Goal: Task Accomplishment & Management: Complete application form

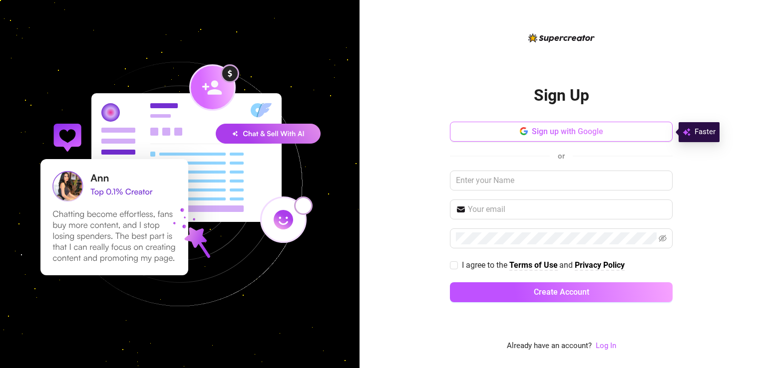
click at [513, 134] on button "Sign up with Google" at bounding box center [561, 132] width 223 height 20
click at [491, 185] on input "text" at bounding box center [561, 181] width 223 height 20
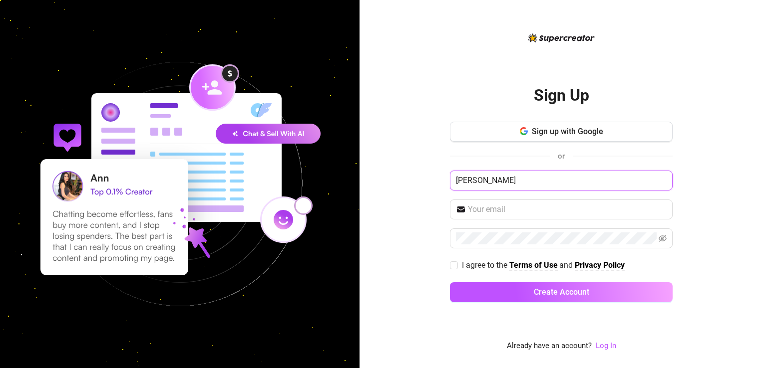
type input "[PERSON_NAME]"
type input "[PERSON_NAME][EMAIL_ADDRESS][DOMAIN_NAME]"
click at [450, 263] on input "I agree to the Terms of Use and Privacy Policy" at bounding box center [453, 265] width 7 height 7
checkbox input "true"
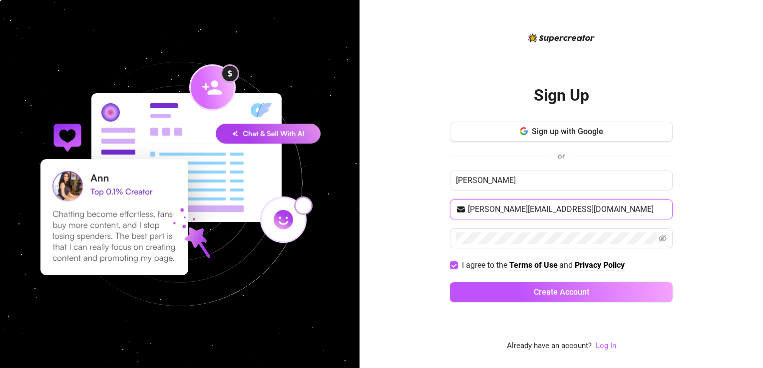
click at [488, 211] on input "[PERSON_NAME][EMAIL_ADDRESS][DOMAIN_NAME]" at bounding box center [567, 210] width 199 height 12
drag, startPoint x: 607, startPoint y: 207, endPoint x: 487, endPoint y: 209, distance: 119.8
click at [487, 209] on input "[PERSON_NAME][EMAIL_ADDRESS][DOMAIN_NAME]" at bounding box center [567, 210] width 199 height 12
type input "[EMAIL_ADDRESS][DOMAIN_NAME]"
click at [397, 224] on div "Sign Up Sign up with Google or [PERSON_NAME] [EMAIL_ADDRESS][DOMAIN_NAME] I agr…" at bounding box center [560, 184] width 403 height 368
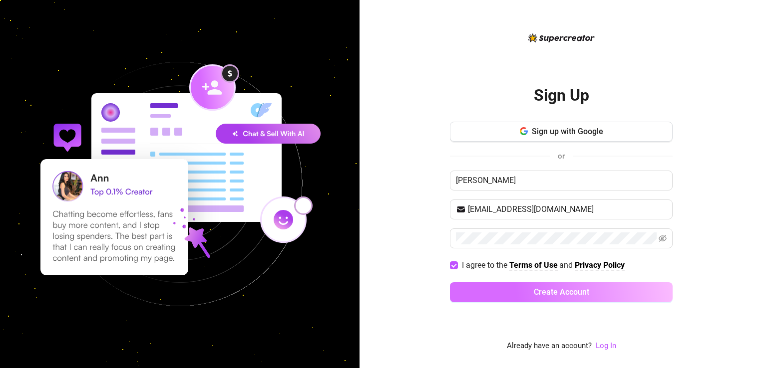
click at [500, 283] on button "Create Account" at bounding box center [561, 293] width 223 height 20
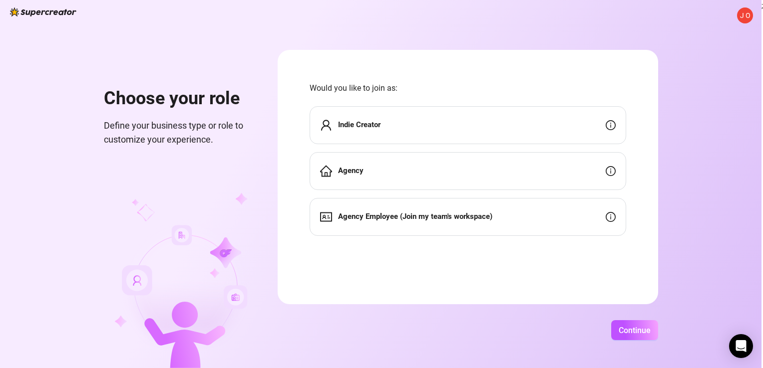
click at [453, 127] on div "Indie Creator" at bounding box center [468, 125] width 317 height 38
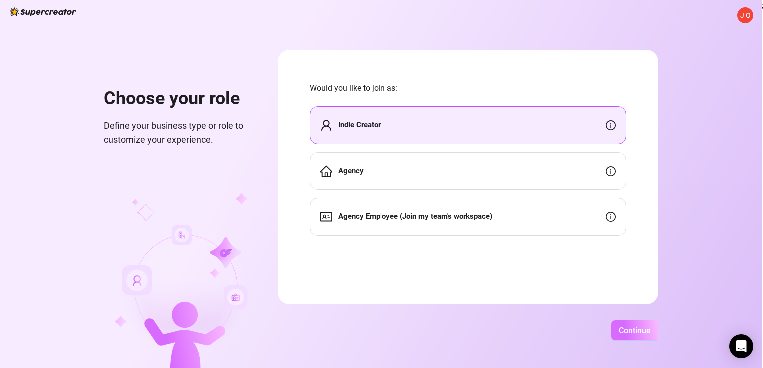
click at [621, 328] on span "Continue" at bounding box center [635, 330] width 32 height 9
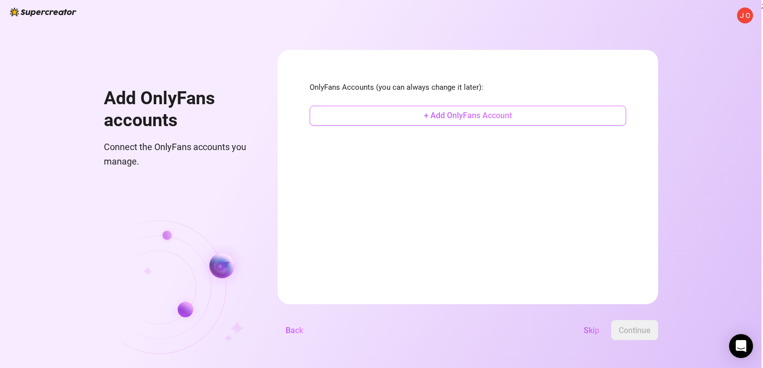
click at [470, 117] on span "+ Add OnlyFans Account" at bounding box center [468, 115] width 88 height 9
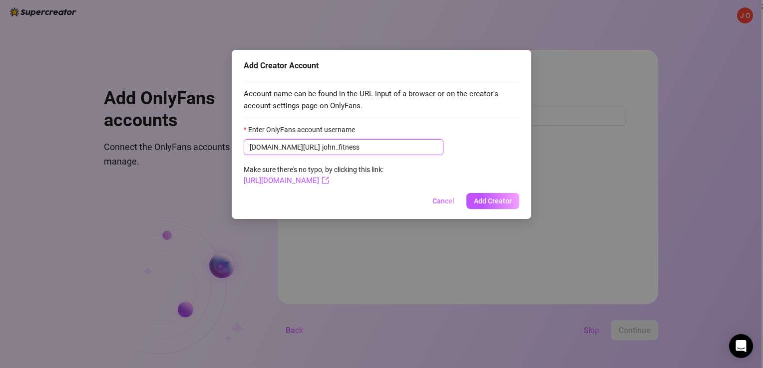
type input "john_fitness"
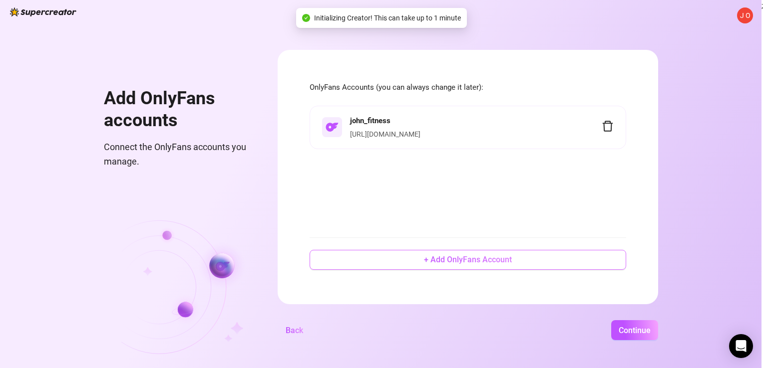
click at [494, 259] on span "+ Add OnlyFans Account" at bounding box center [468, 259] width 88 height 9
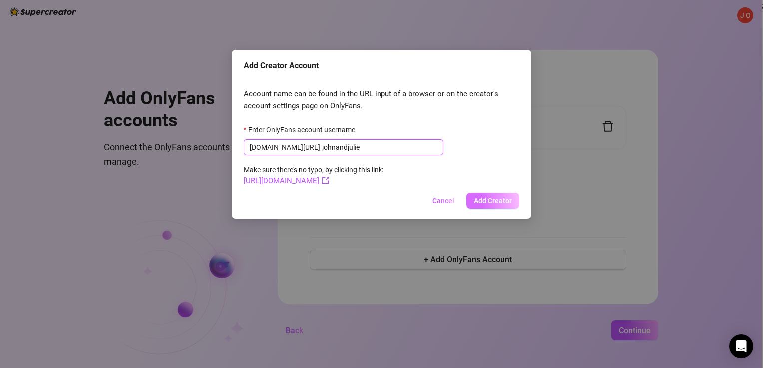
type input "johnandjulie"
click at [492, 196] on button "Add Creator" at bounding box center [492, 201] width 53 height 16
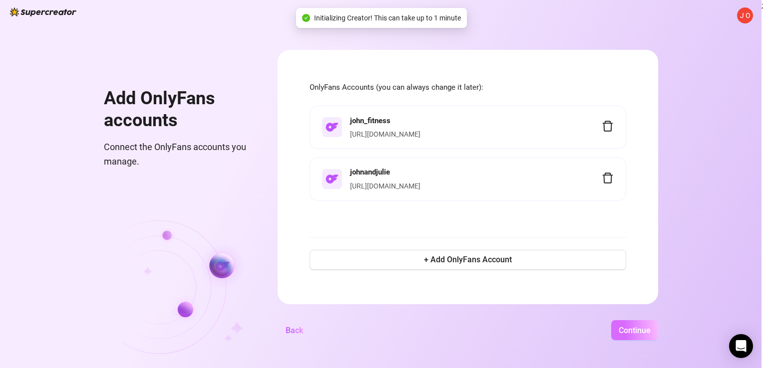
click at [623, 329] on span "Continue" at bounding box center [635, 330] width 32 height 9
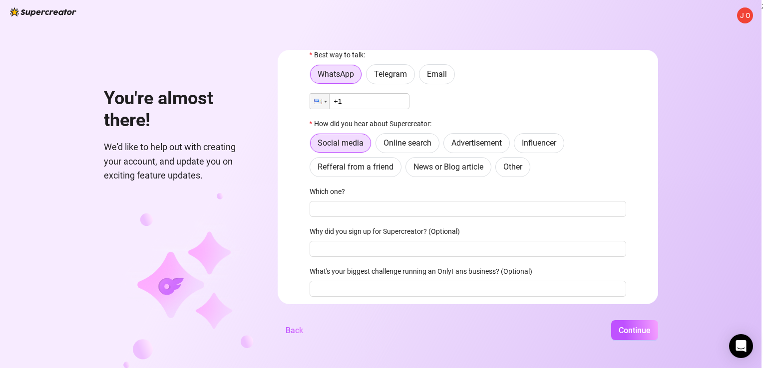
scroll to position [46, 0]
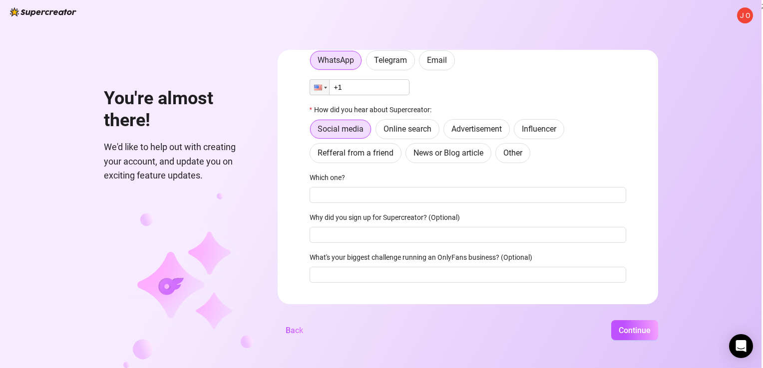
click at [378, 89] on input "+1" at bounding box center [360, 87] width 100 height 16
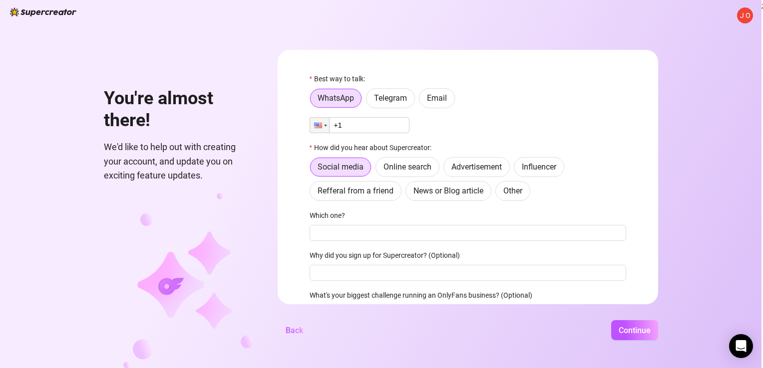
scroll to position [0, 0]
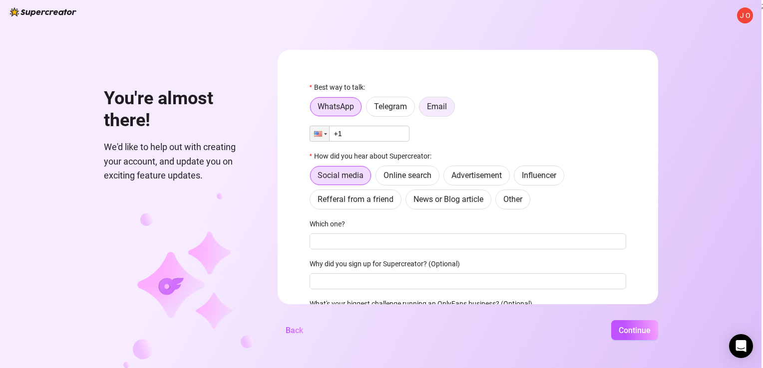
click at [424, 107] on label "Email" at bounding box center [437, 107] width 36 height 20
click at [422, 109] on input "Email" at bounding box center [422, 109] width 0 height 0
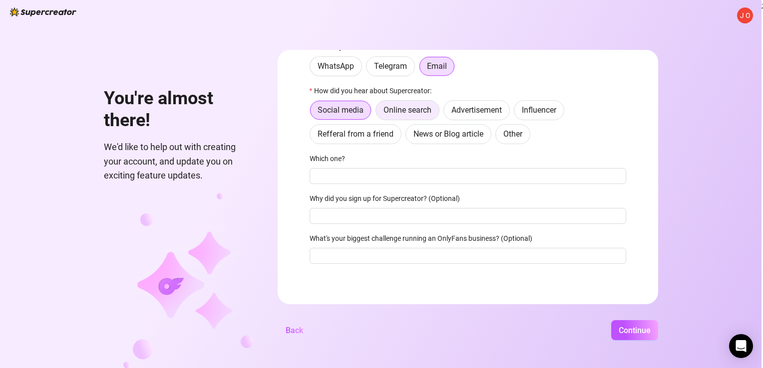
click at [411, 117] on label "Online search" at bounding box center [407, 110] width 64 height 20
click at [378, 113] on input "Online search" at bounding box center [378, 113] width 0 height 0
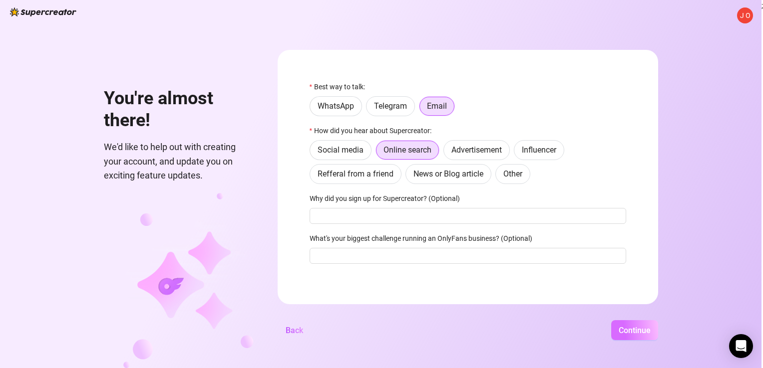
click at [620, 328] on span "Continue" at bounding box center [635, 330] width 32 height 9
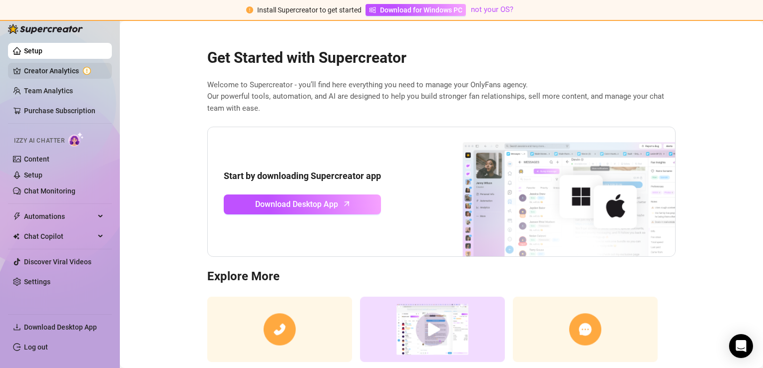
click at [48, 72] on link "Creator Analytics" at bounding box center [64, 71] width 80 height 16
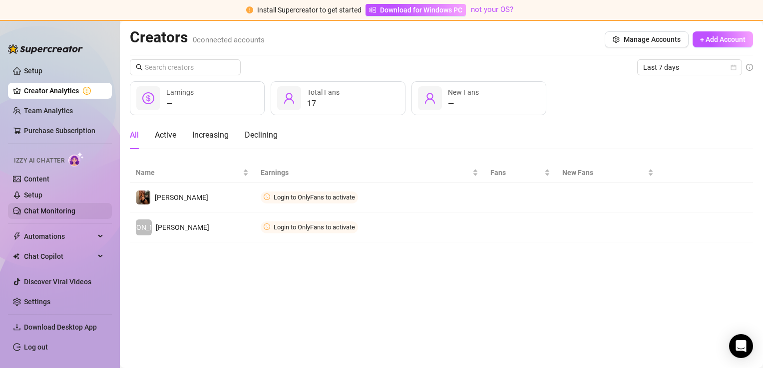
click at [60, 213] on link "Chat Monitoring" at bounding box center [49, 211] width 51 height 8
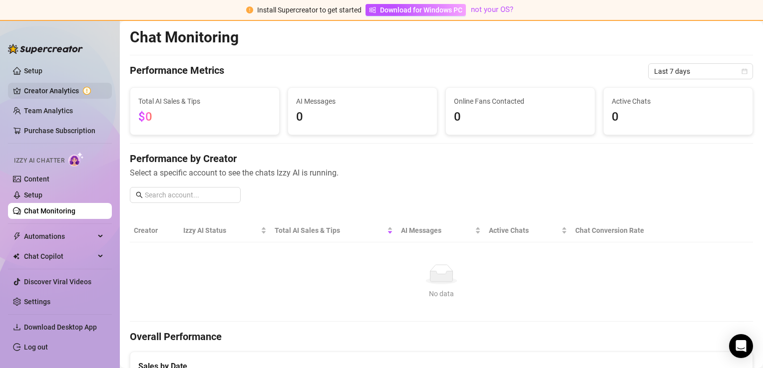
click at [81, 86] on link "Creator Analytics" at bounding box center [64, 91] width 80 height 16
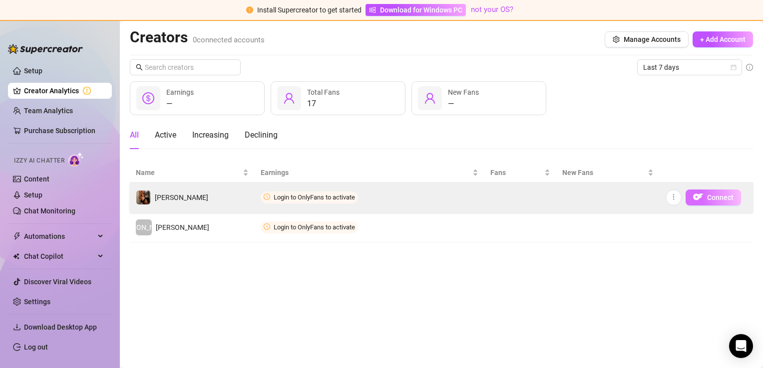
click at [711, 196] on span "Connect" at bounding box center [720, 198] width 26 height 8
